Goal: Transaction & Acquisition: Obtain resource

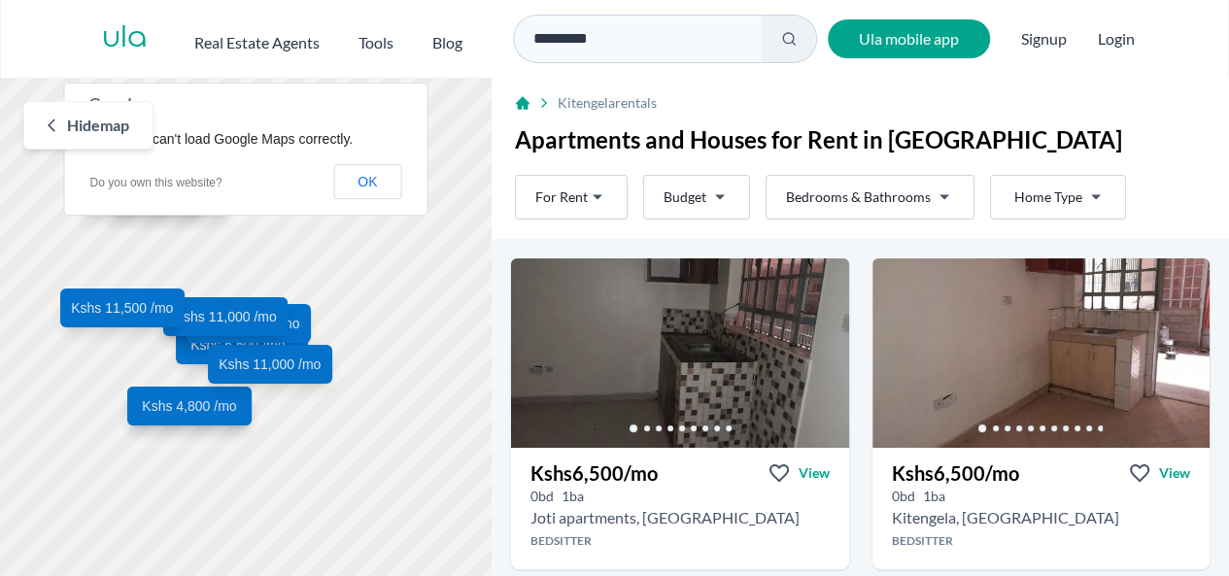
drag, startPoint x: 1212, startPoint y: 146, endPoint x: 1213, endPoint y: 162, distance: 16.5
click at [1213, 162] on div "Apartments and Houses for Rent in Kitengela" at bounding box center [860, 145] width 737 height 43
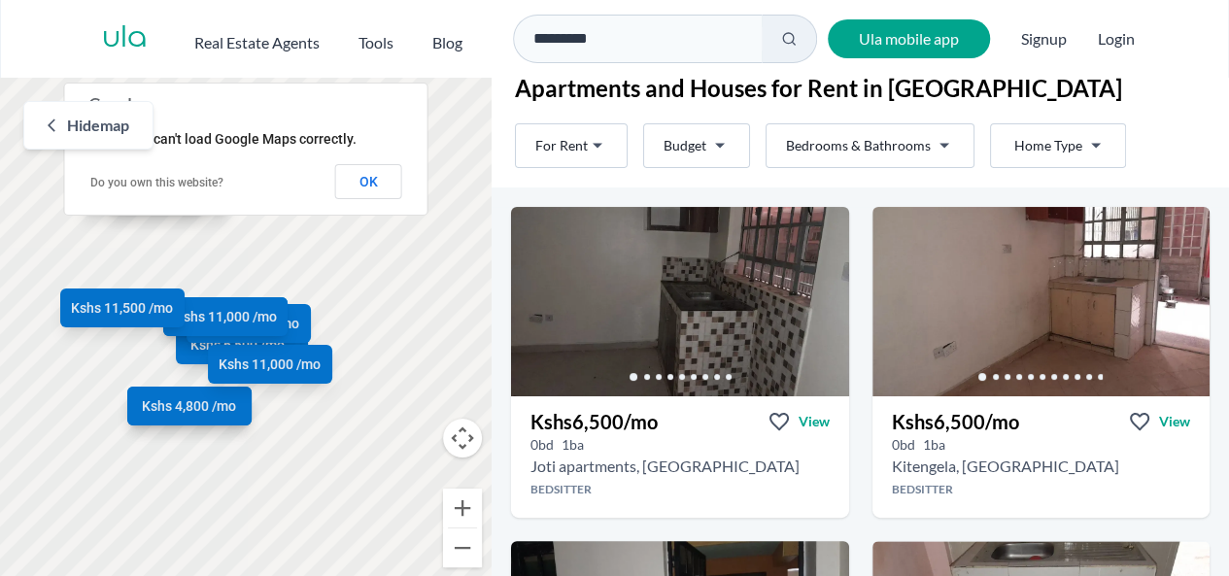
scroll to position [95, 0]
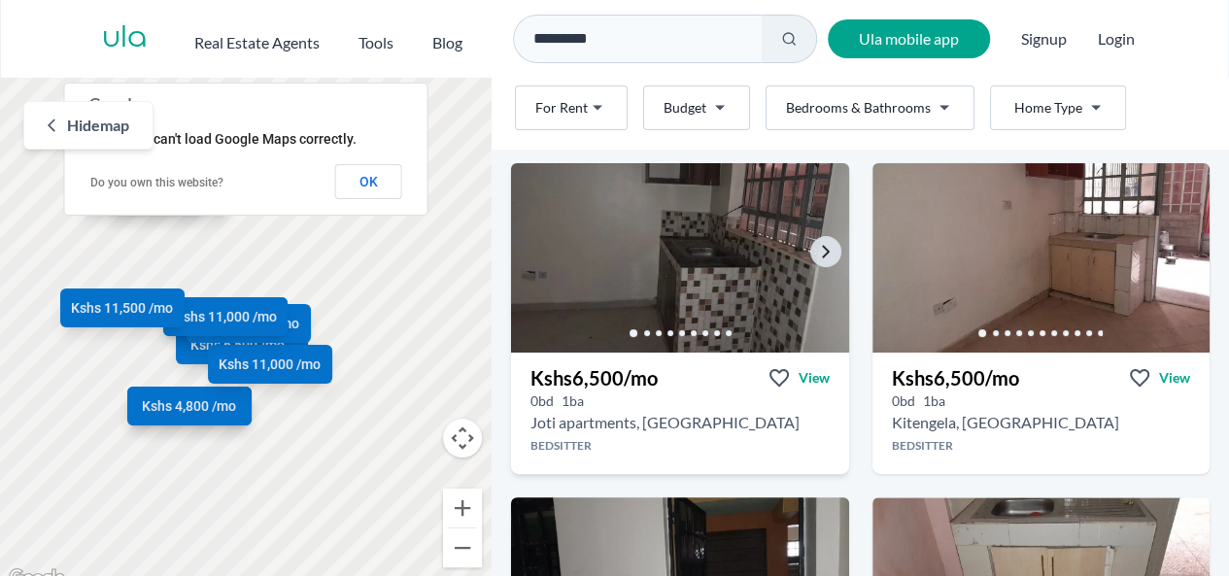
click at [786, 193] on img at bounding box center [679, 257] width 355 height 199
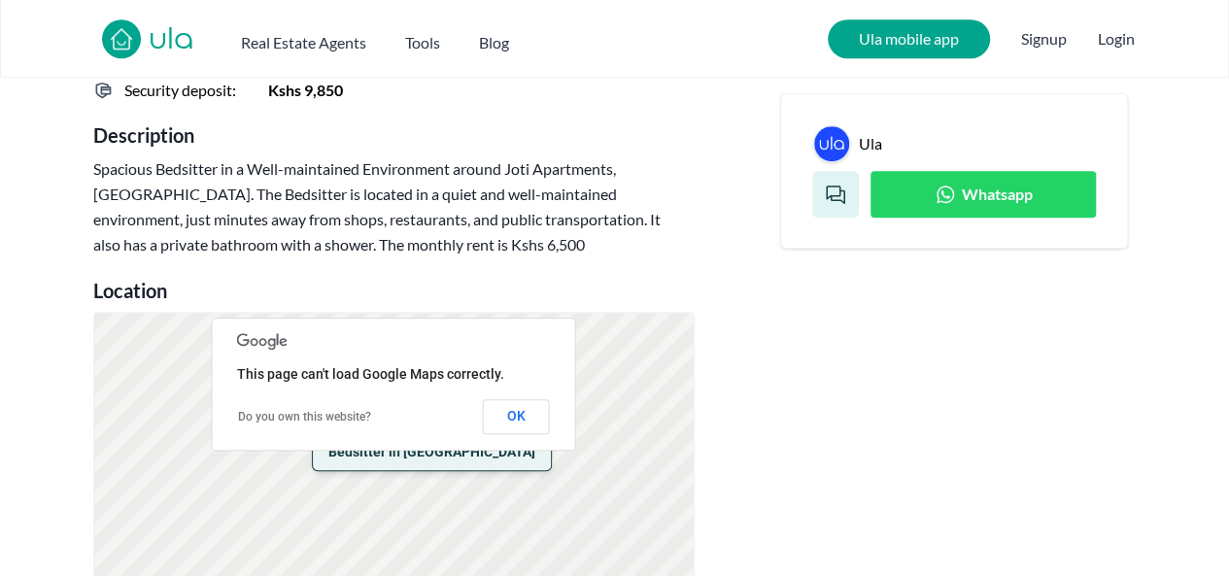
scroll to position [727, 0]
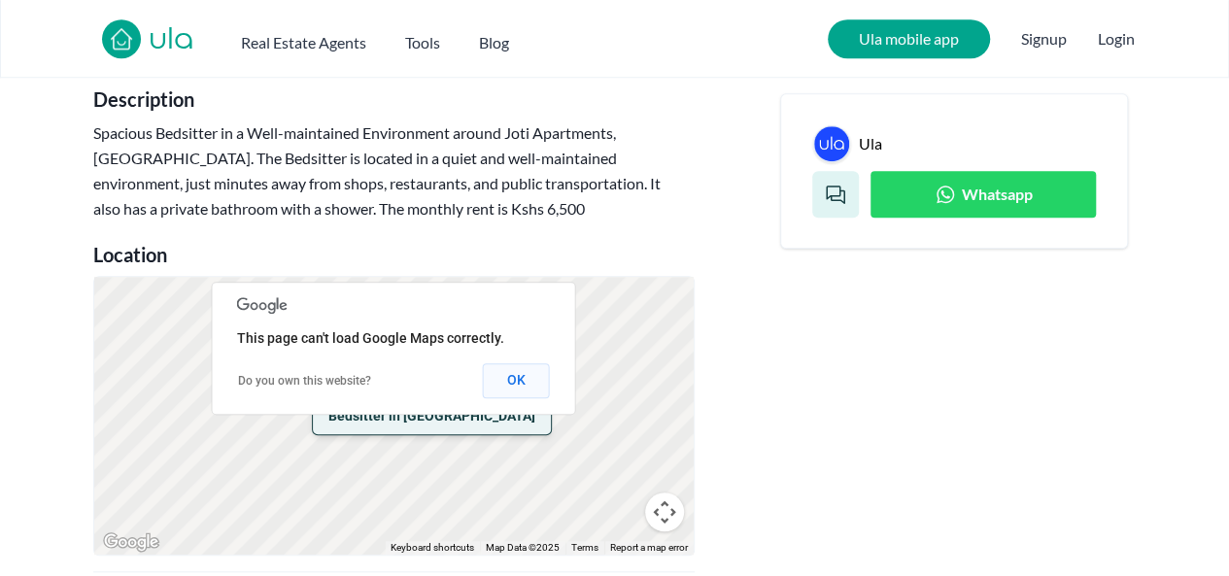
click at [531, 384] on button "OK" at bounding box center [516, 380] width 67 height 35
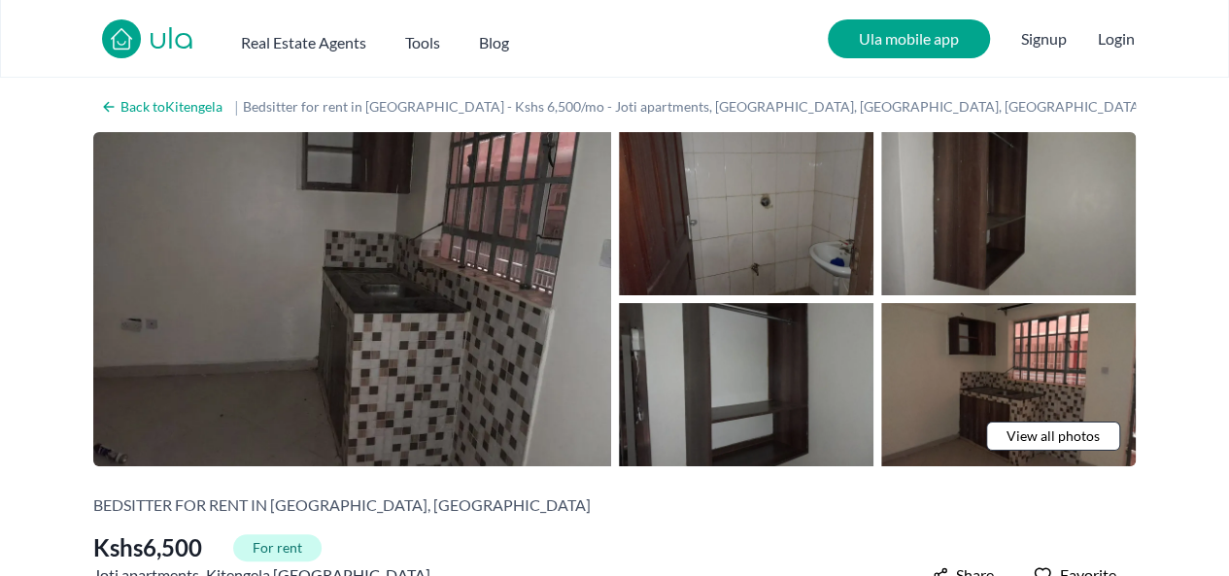
scroll to position [387, 0]
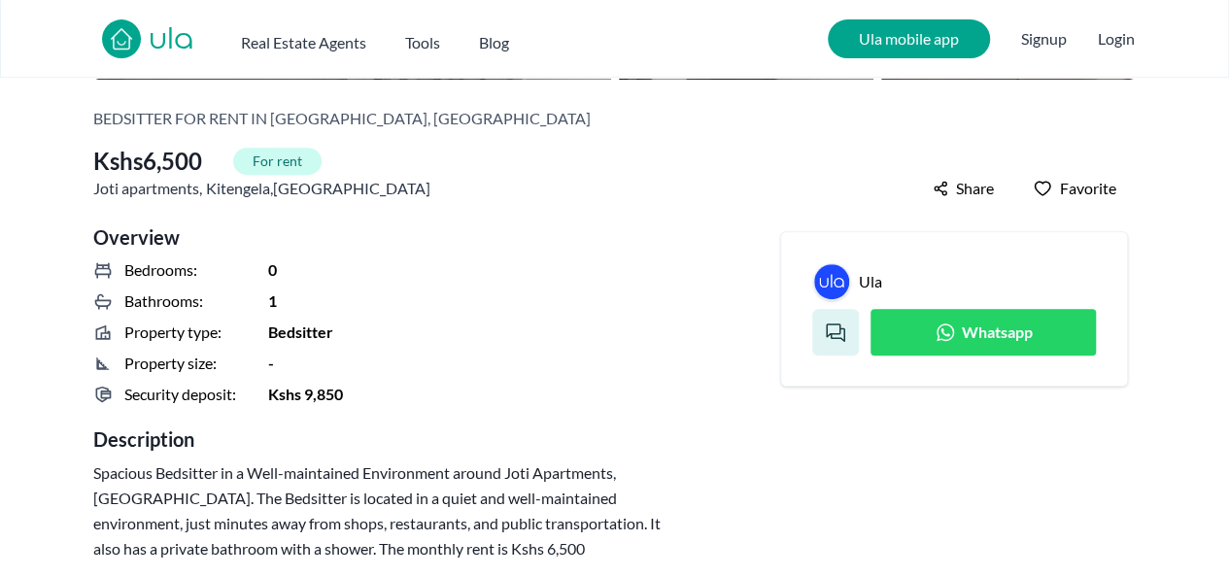
click at [931, 347] on link "Whatsapp" at bounding box center [983, 332] width 225 height 47
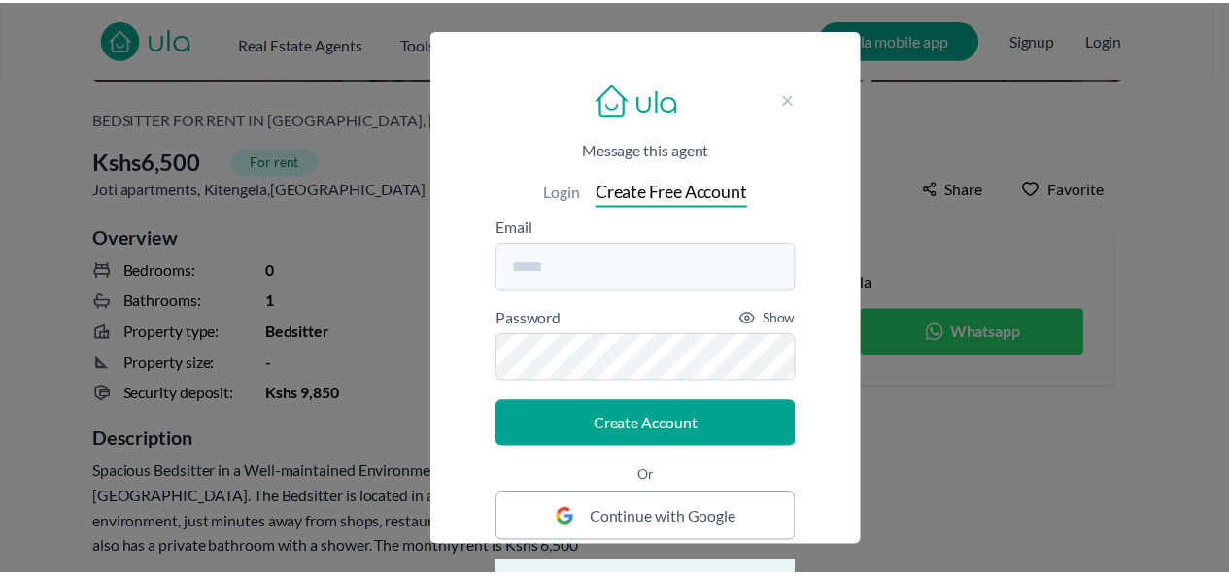
scroll to position [387, 0]
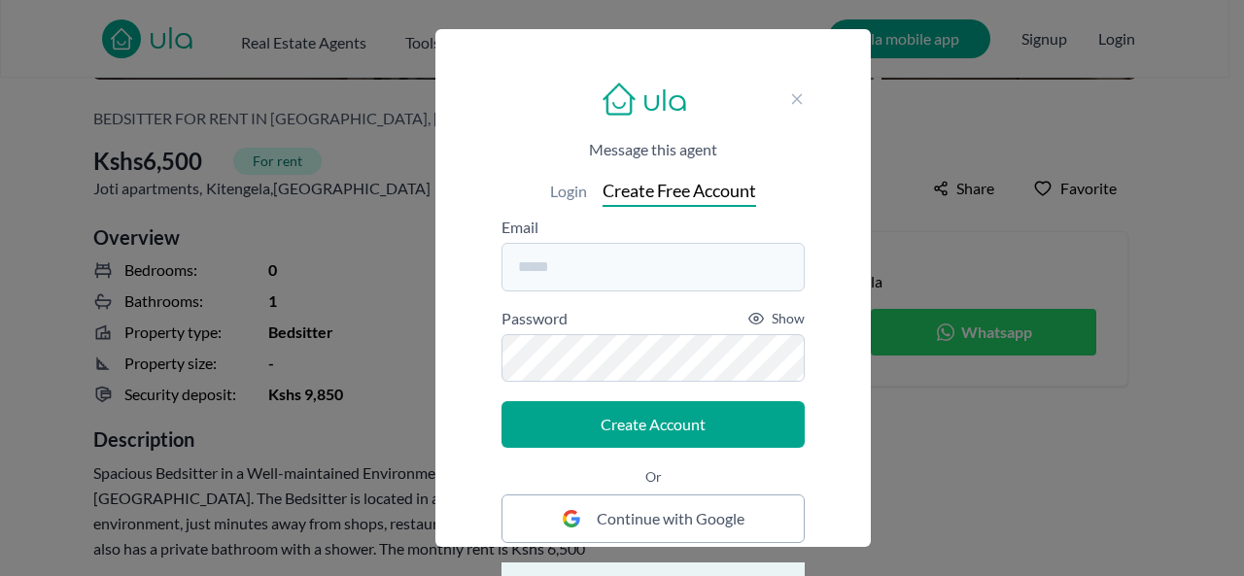
click at [801, 93] on icon at bounding box center [797, 99] width 16 height 16
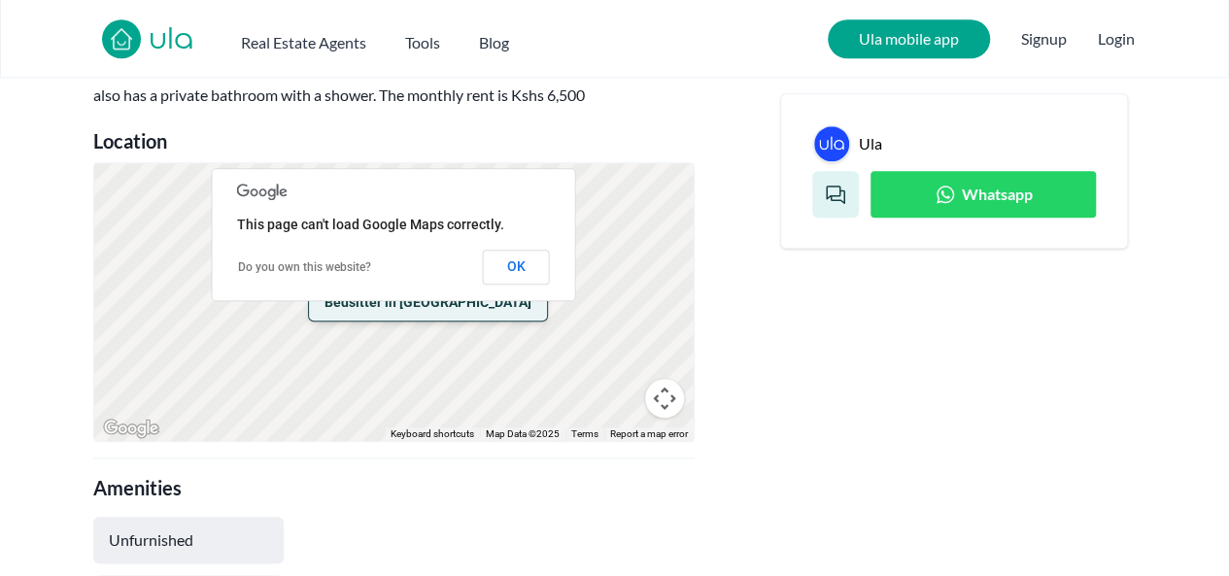
scroll to position [0, 0]
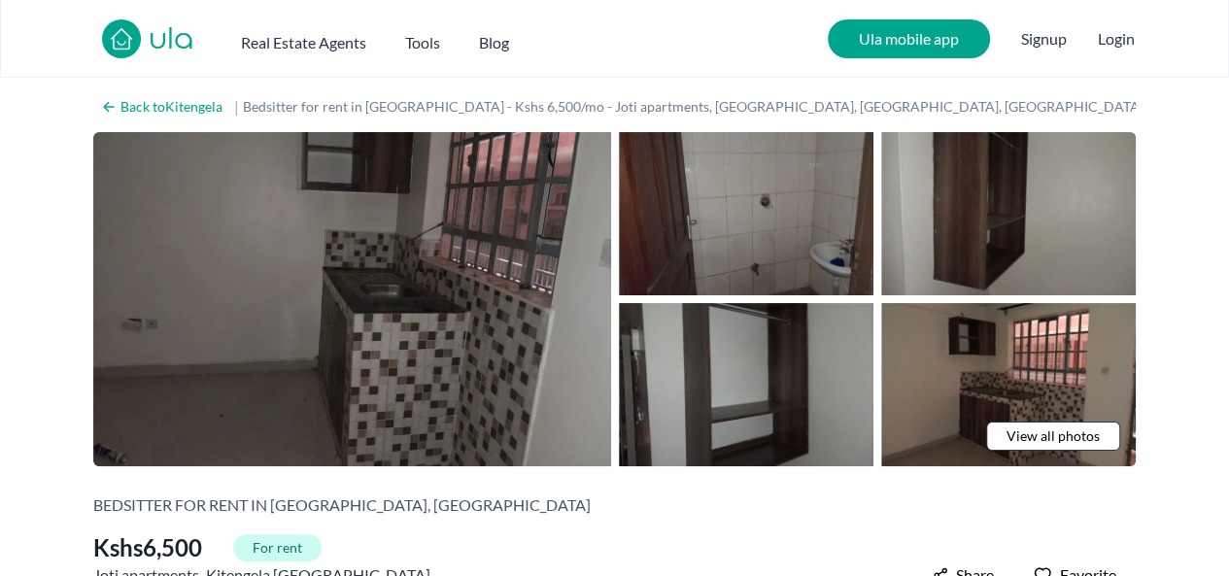
click at [154, 32] on link "ula" at bounding box center [172, 40] width 46 height 35
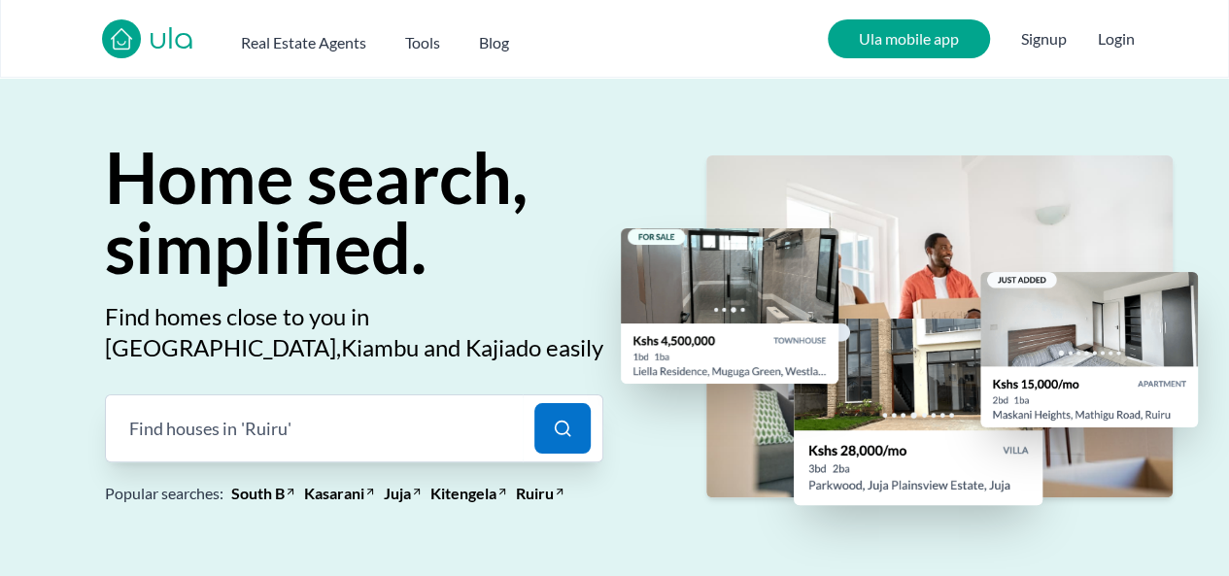
click at [207, 443] on div "Find houses in '[GEOGRAPHIC_DATA]' |" at bounding box center [314, 428] width 418 height 68
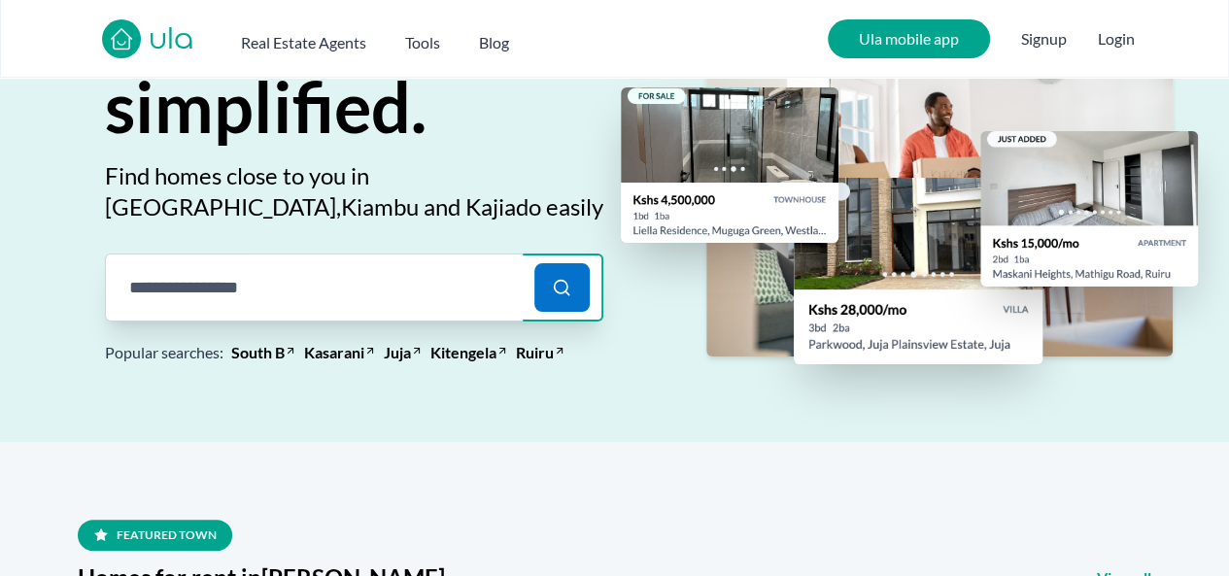
scroll to position [142, 0]
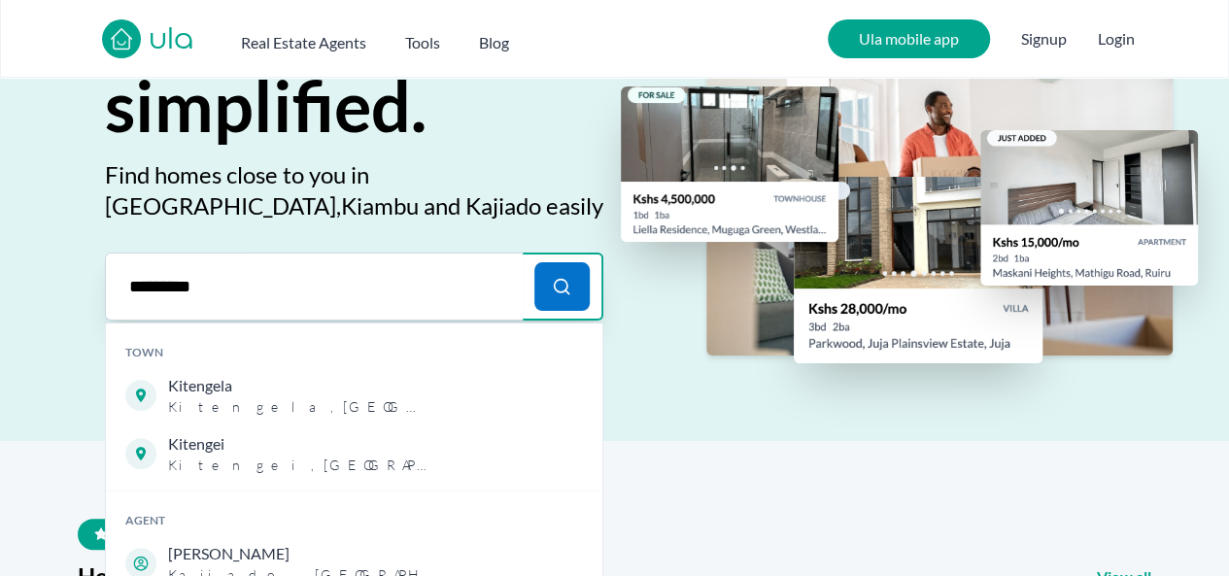
type input "*********"
